Goal: Information Seeking & Learning: Learn about a topic

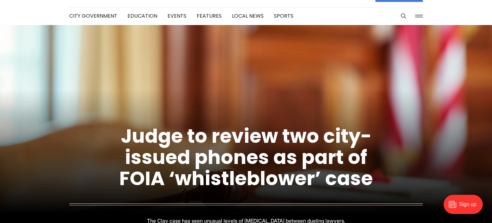
scroll to position [20, 0]
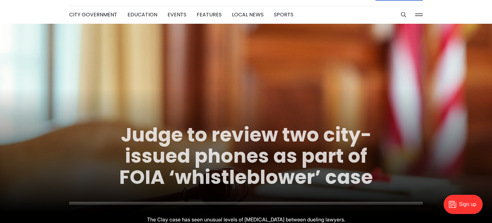
click at [148, 141] on link "Judge to review two city-issued phones as part of FOIA ‘whistleblower’ case" at bounding box center [246, 155] width 254 height 69
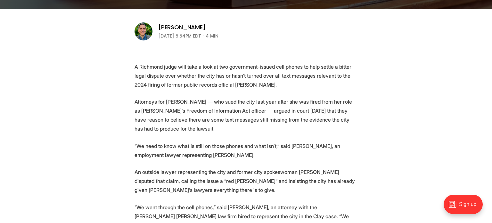
scroll to position [201, 0]
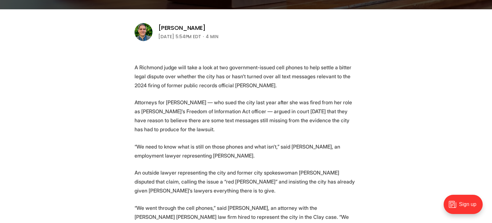
click at [178, 75] on p "A Richmond judge will take a look at two government-issued cell phones to help …" at bounding box center [246, 76] width 223 height 27
click at [181, 110] on p "Attorneys for Clay — who sued the city last year after she was fired from her r…" at bounding box center [246, 116] width 223 height 36
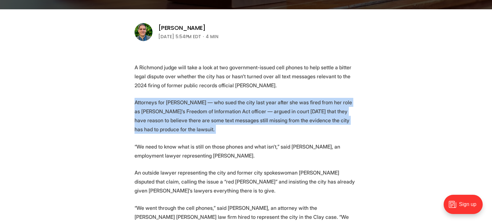
click at [181, 110] on p "Attorneys for Clay — who sued the city last year after she was fired from her r…" at bounding box center [246, 116] width 223 height 36
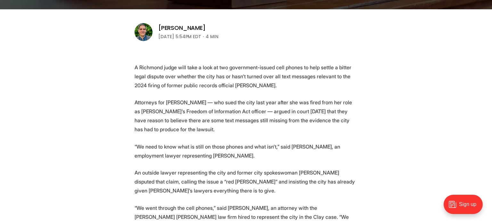
click at [160, 157] on p "“We need to know what is still on those phones and what isn’t,” said Sarah Robb…" at bounding box center [246, 151] width 223 height 18
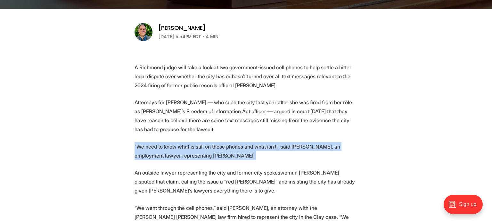
click at [149, 112] on p "Attorneys for Clay — who sued the city last year after she was fired from her r…" at bounding box center [246, 116] width 223 height 36
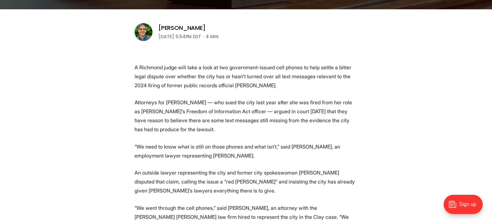
click at [149, 112] on p "Attorneys for Clay — who sued the city last year after she was fired from her r…" at bounding box center [246, 116] width 223 height 36
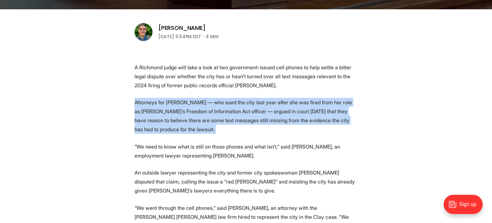
click at [149, 112] on p "Attorneys for Clay — who sued the city last year after she was fired from her r…" at bounding box center [246, 116] width 223 height 36
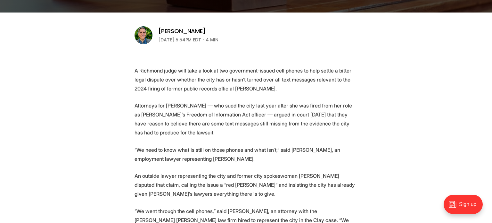
scroll to position [198, 0]
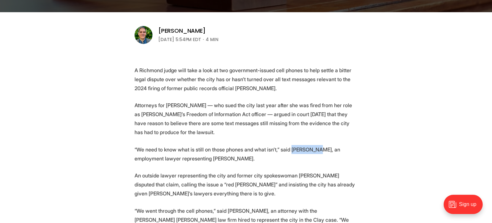
drag, startPoint x: 291, startPoint y: 149, endPoint x: 317, endPoint y: 151, distance: 26.0
click at [317, 151] on p "“We need to know what is still on those phones and what isn’t,” said Sarah Robb…" at bounding box center [246, 154] width 223 height 18
click at [286, 90] on p "A Richmond judge will take a look at two government-issued cell phones to help …" at bounding box center [246, 79] width 223 height 27
